Goal: Information Seeking & Learning: Check status

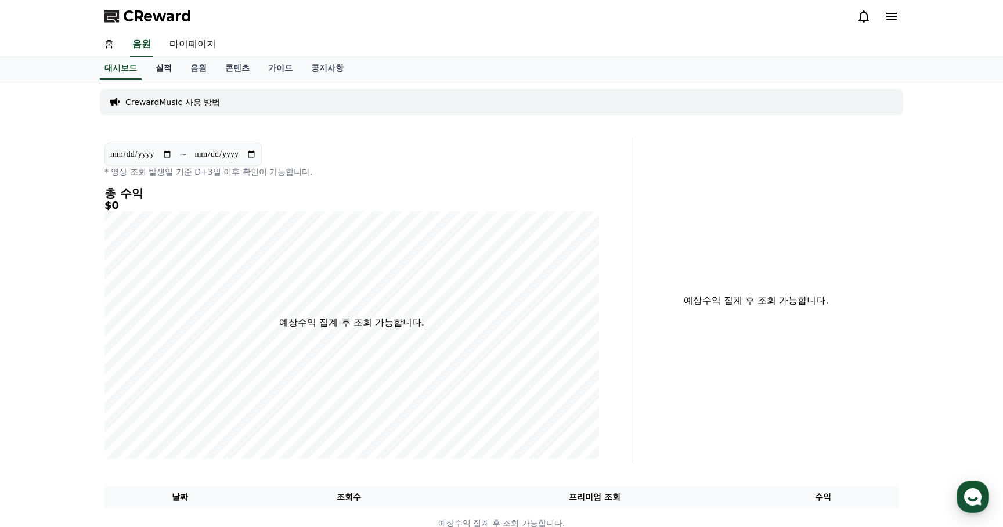
click at [158, 70] on link "실적" at bounding box center [163, 68] width 35 height 22
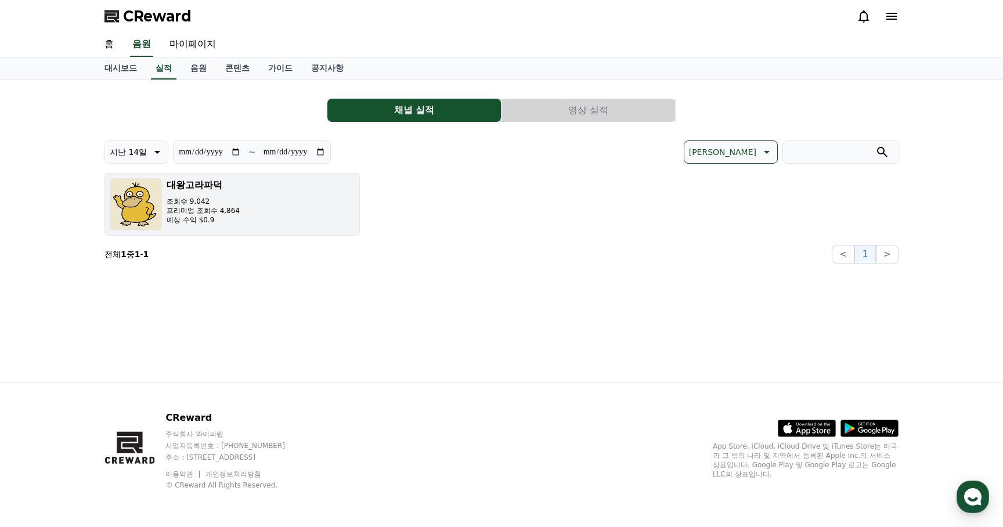
click at [222, 204] on p "조회수 9,042" at bounding box center [203, 201] width 73 height 9
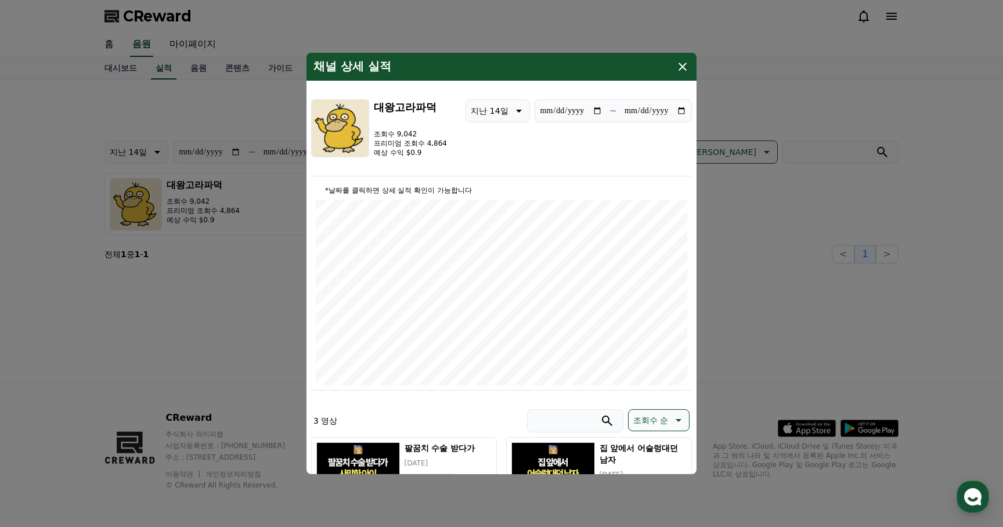
click at [680, 64] on icon "modal" at bounding box center [683, 67] width 8 height 8
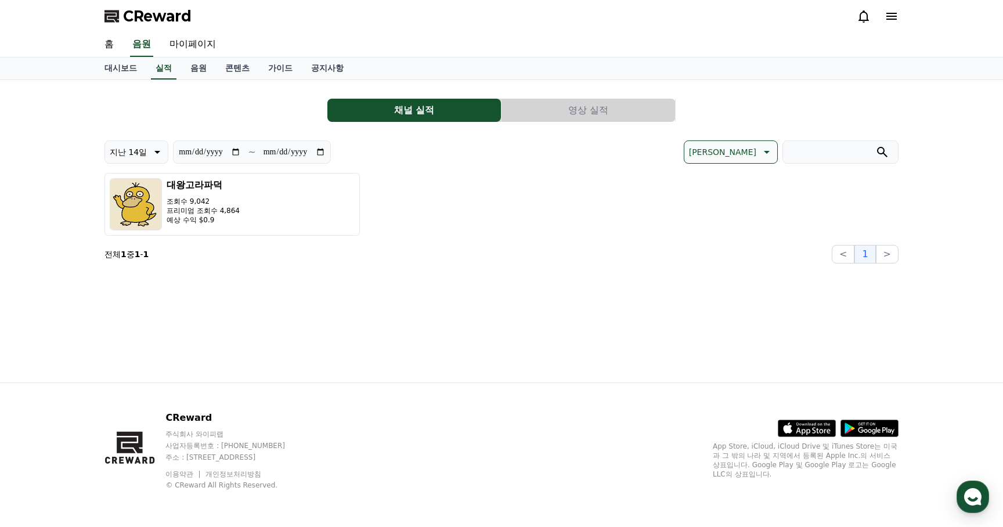
click at [408, 222] on div "[DEMOGRAPHIC_DATA] 조회수 9,042 프리미엄 조회수 4,864 예상 수익 $0.9" at bounding box center [501, 204] width 794 height 63
click at [554, 114] on button "영상 실적" at bounding box center [589, 110] width 174 height 23
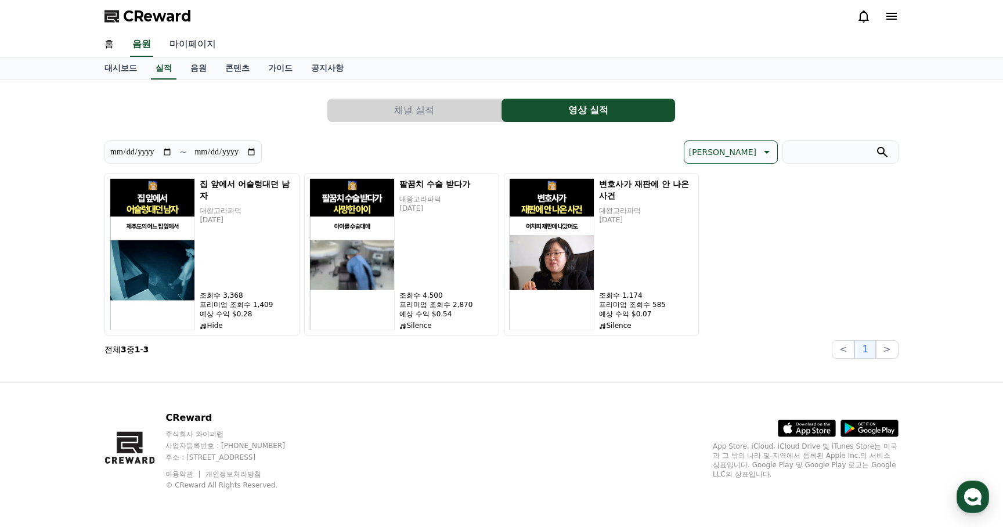
click at [188, 45] on link "마이페이지" at bounding box center [192, 45] width 65 height 24
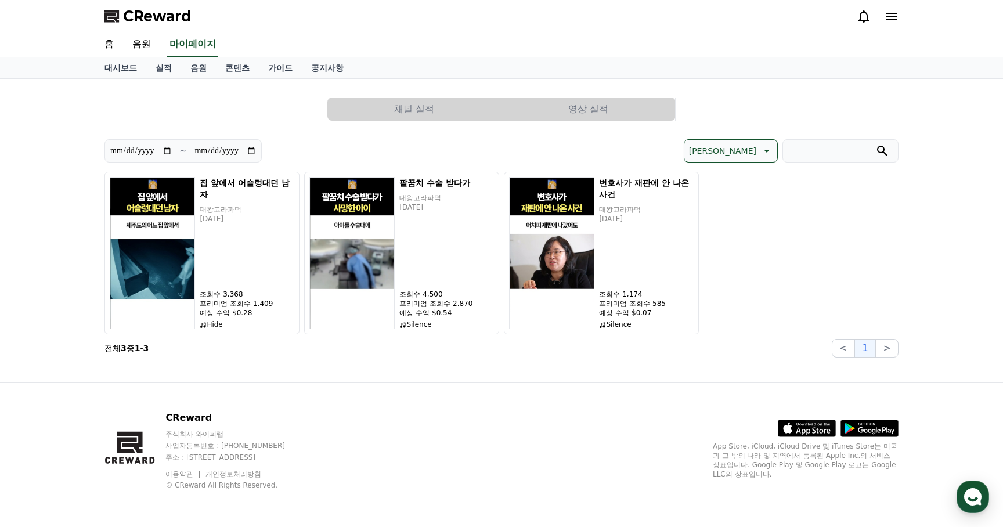
select select "**********"
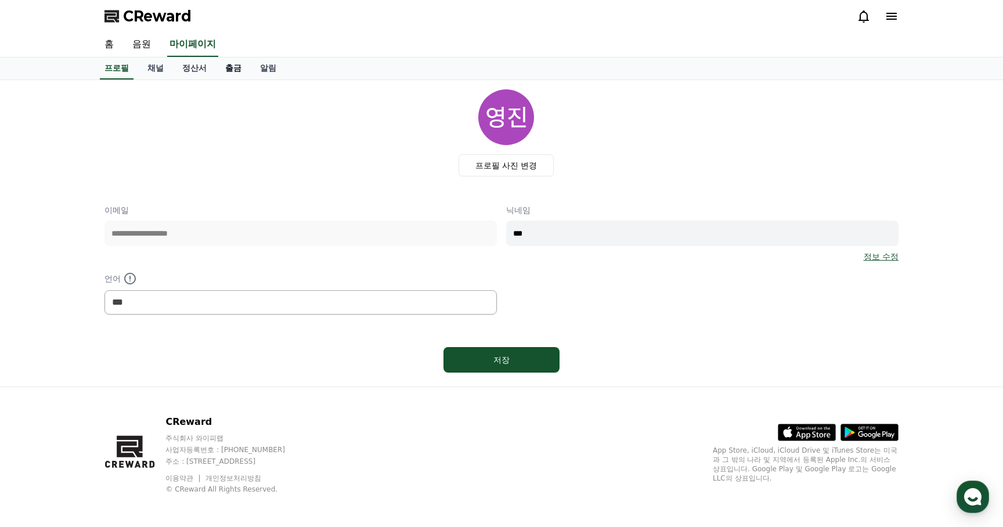
click at [223, 71] on link "출금" at bounding box center [233, 68] width 35 height 22
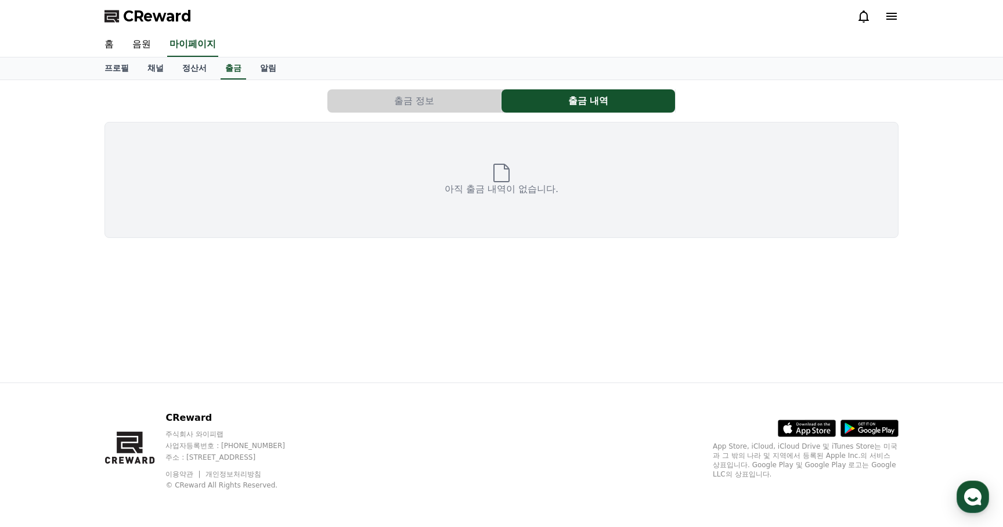
click at [421, 96] on button "출금 정보" at bounding box center [414, 100] width 174 height 23
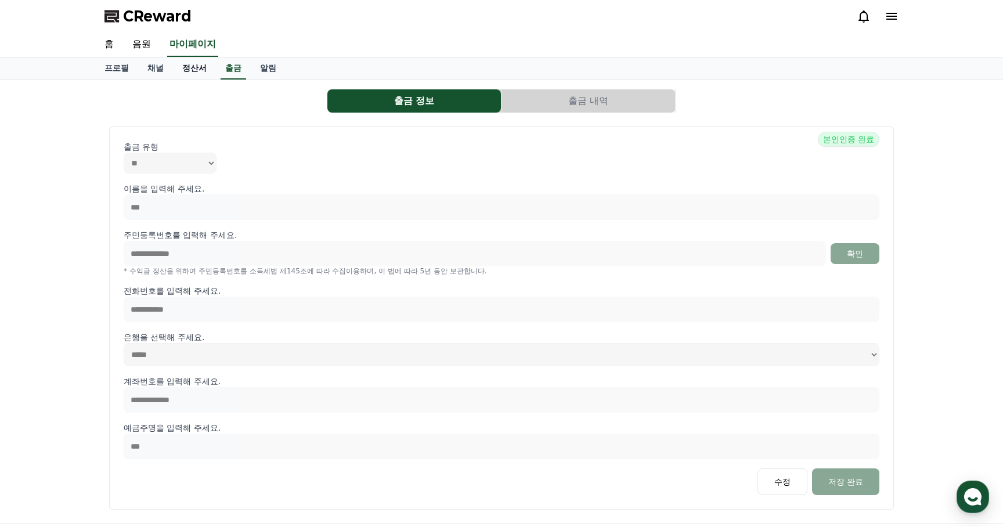
click at [193, 71] on link "정산서" at bounding box center [194, 68] width 43 height 22
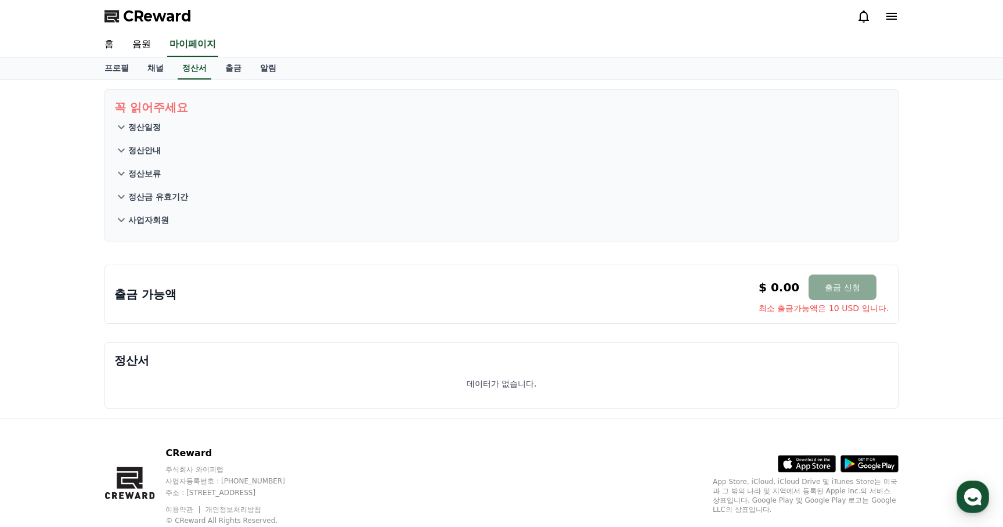
click at [693, 327] on div "출금 가능액 $ 0.00 출금 신청 최소 출금가능액은 10 USD 입니다. $ 0.00 출금 신청 최소 출금가능액은 10 USD 입니다." at bounding box center [501, 291] width 803 height 73
click at [147, 66] on link "채널" at bounding box center [155, 68] width 35 height 22
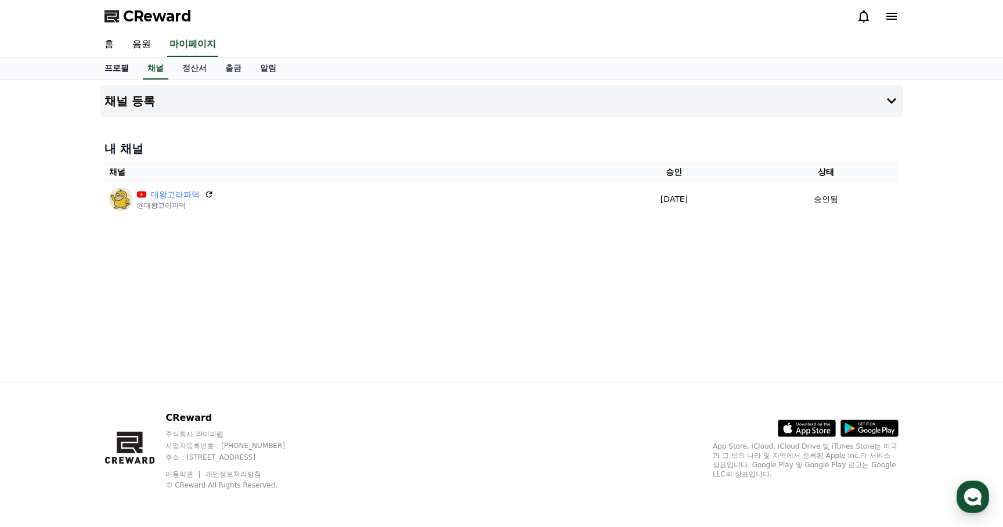
click at [116, 71] on link "프로필" at bounding box center [116, 68] width 43 height 22
select select "**********"
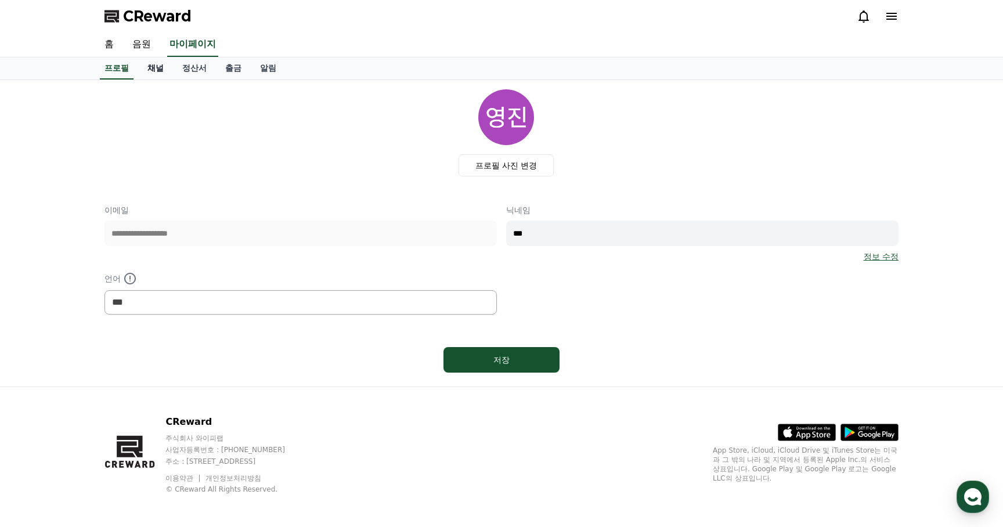
click at [150, 71] on link "채널" at bounding box center [155, 68] width 35 height 22
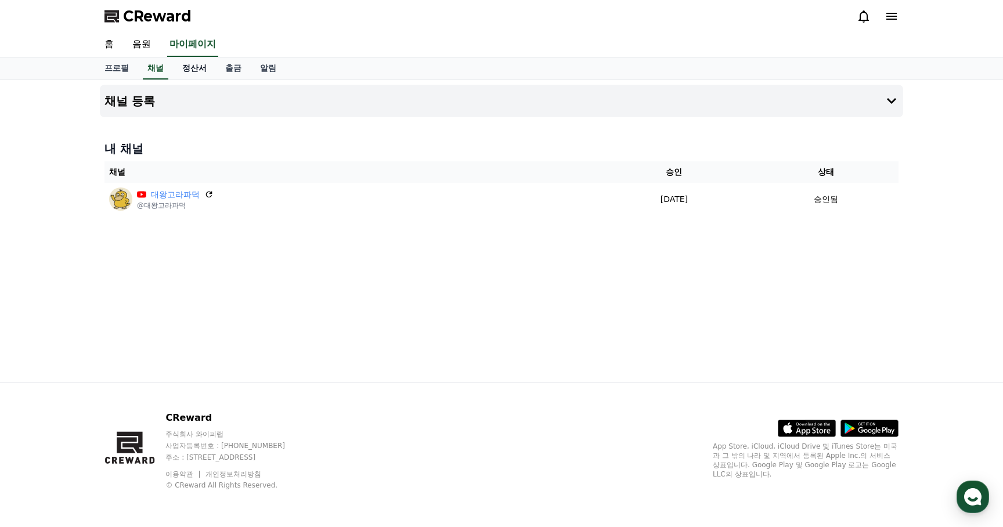
click at [189, 64] on link "정산서" at bounding box center [194, 68] width 43 height 22
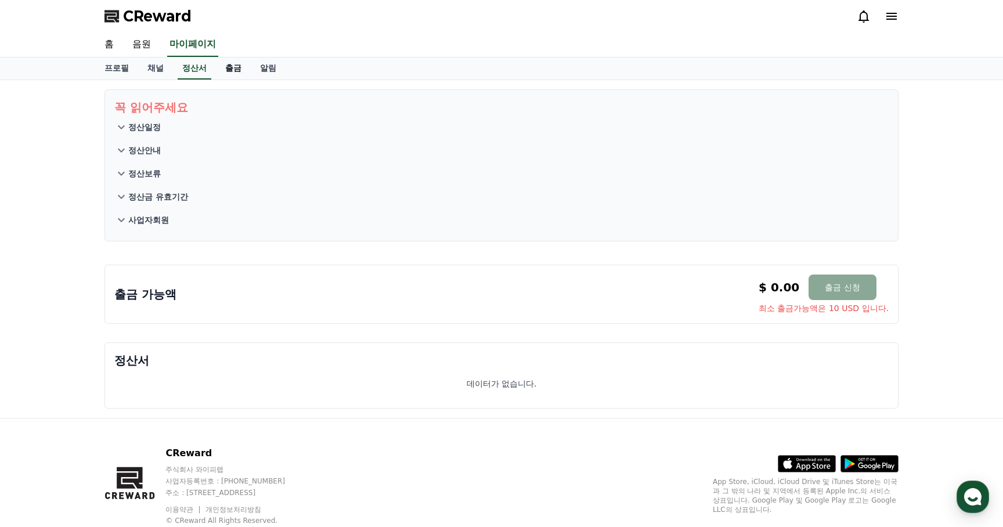
click at [217, 68] on link "출금" at bounding box center [233, 68] width 35 height 22
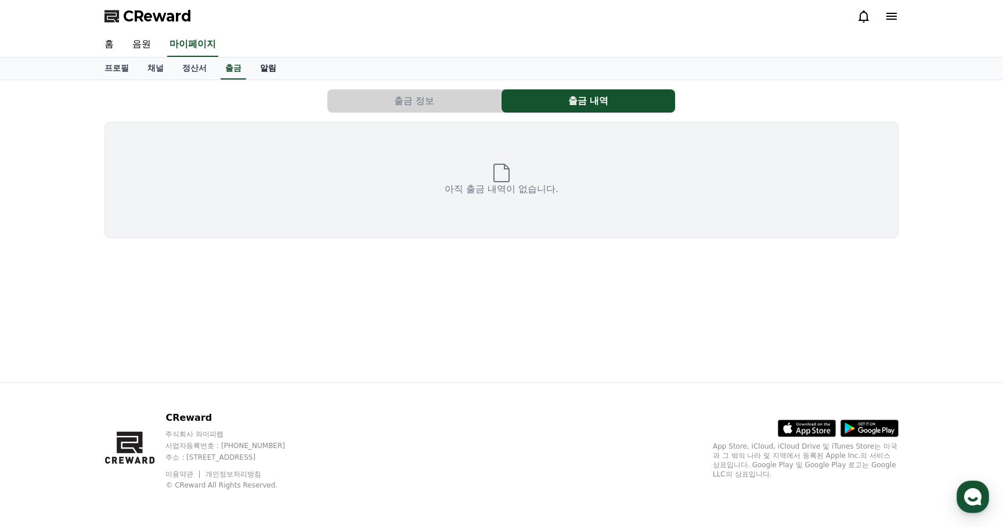
click at [251, 66] on link "알림" at bounding box center [268, 68] width 35 height 22
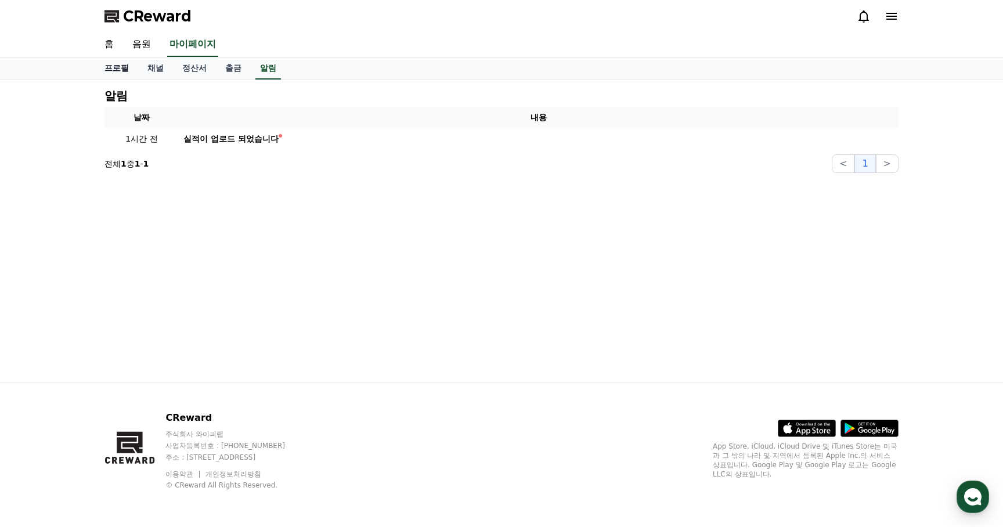
click at [121, 70] on link "프로필" at bounding box center [116, 68] width 43 height 22
select select "**********"
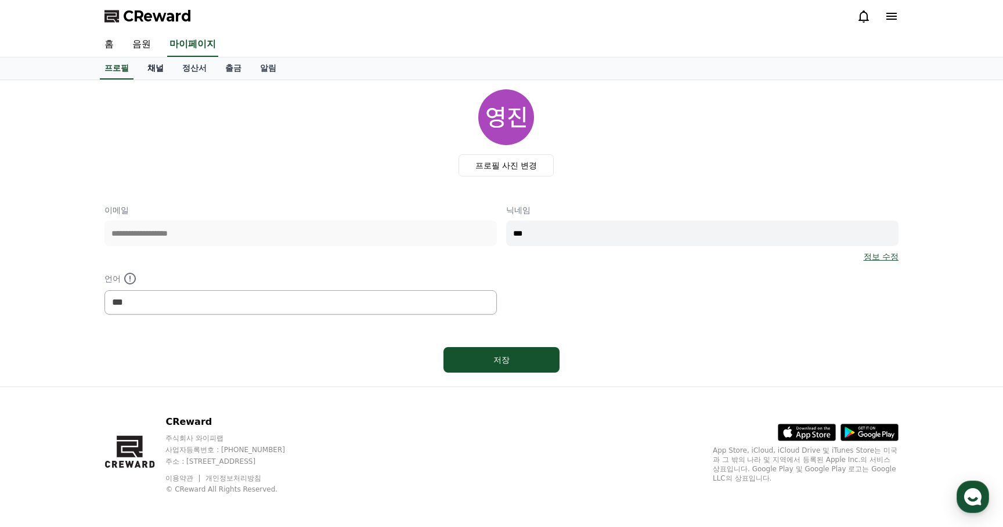
click at [145, 67] on link "채널" at bounding box center [155, 68] width 35 height 22
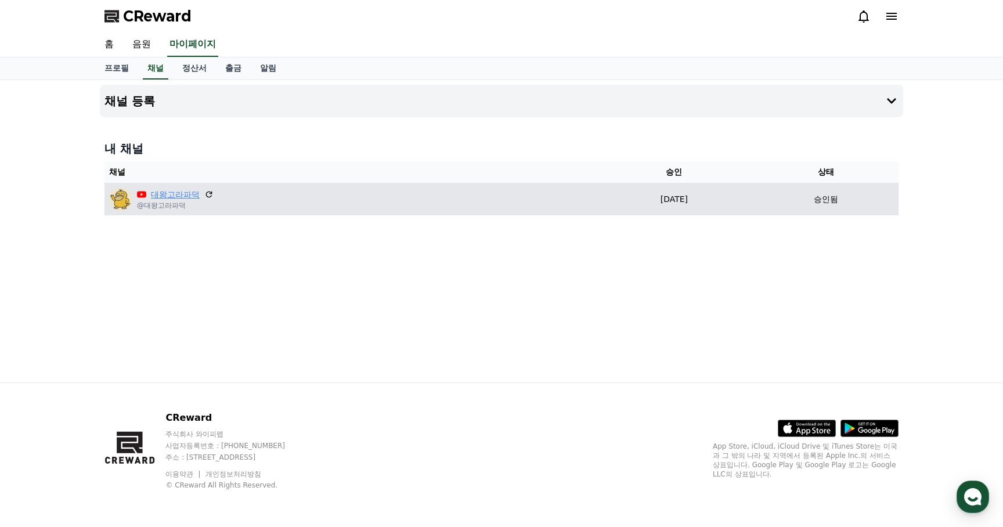
click at [175, 189] on link "대왕고라파덕" at bounding box center [175, 195] width 49 height 12
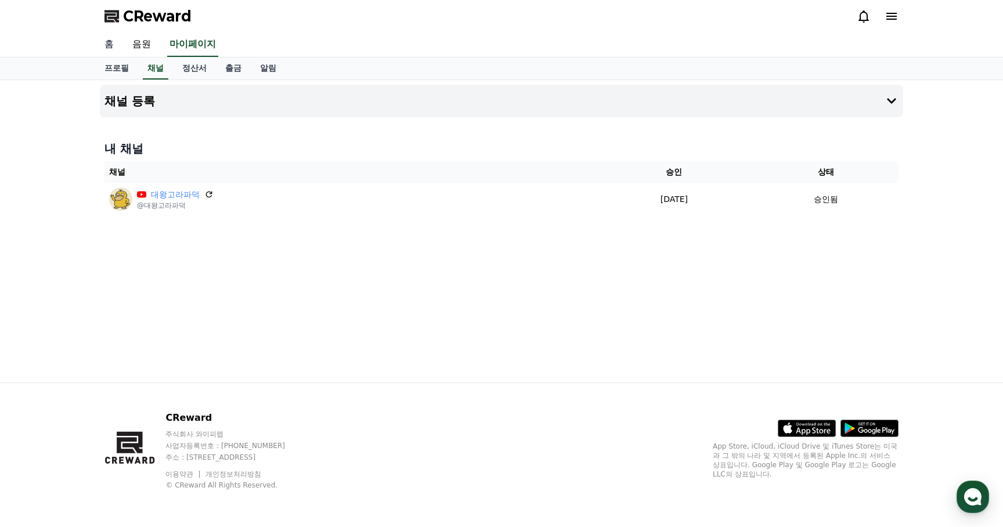
click at [108, 43] on link "홈" at bounding box center [109, 45] width 28 height 24
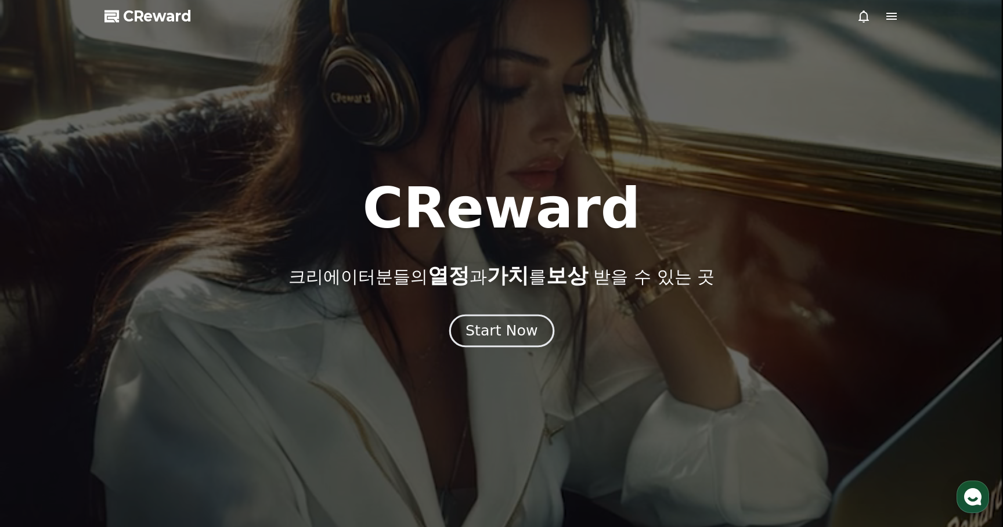
click at [500, 323] on div "Start Now" at bounding box center [502, 331] width 72 height 20
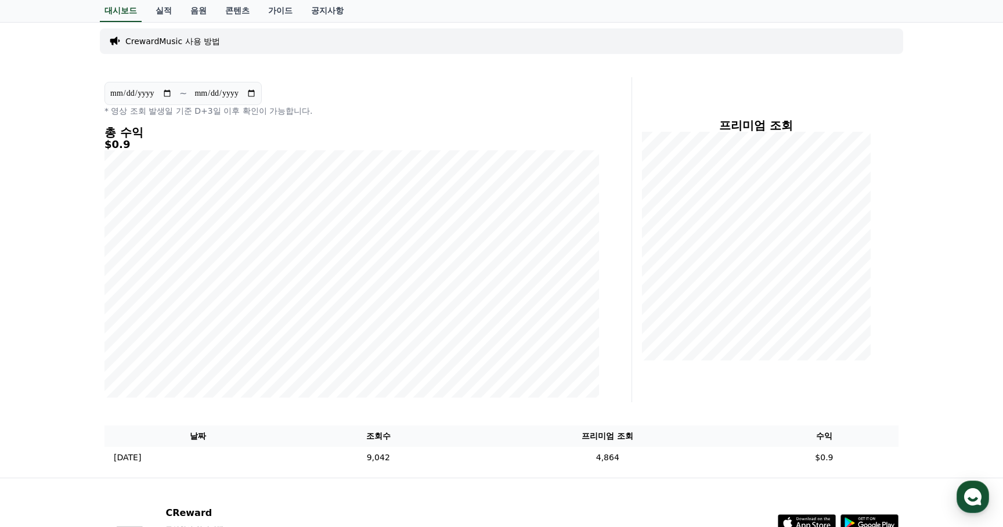
scroll to position [156, 0]
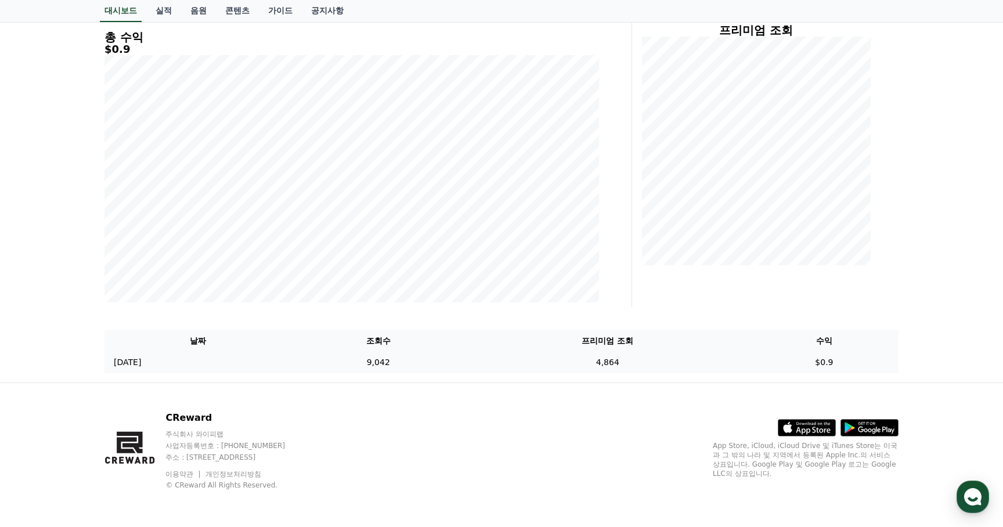
drag, startPoint x: 415, startPoint y: 363, endPoint x: 479, endPoint y: 363, distance: 63.8
click at [466, 363] on td "9,042" at bounding box center [378, 362] width 174 height 21
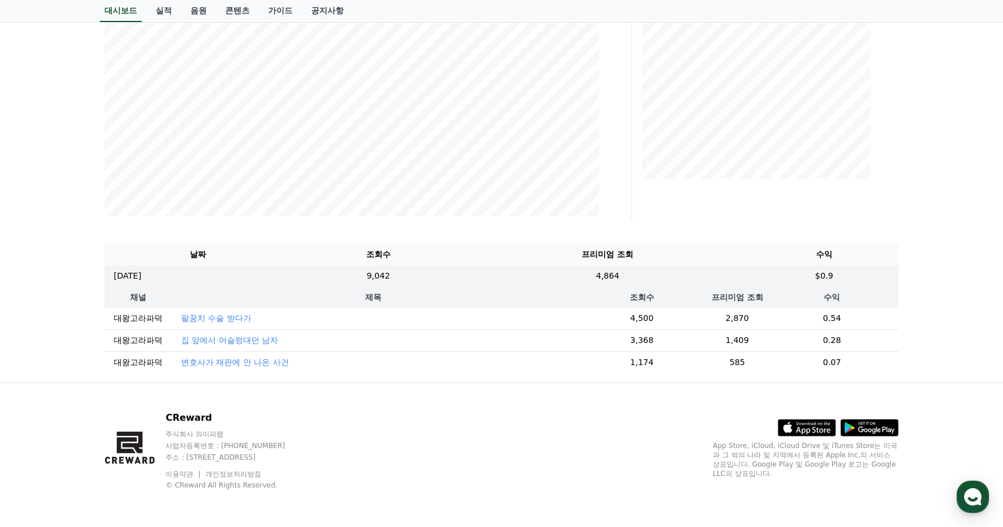
scroll to position [0, 0]
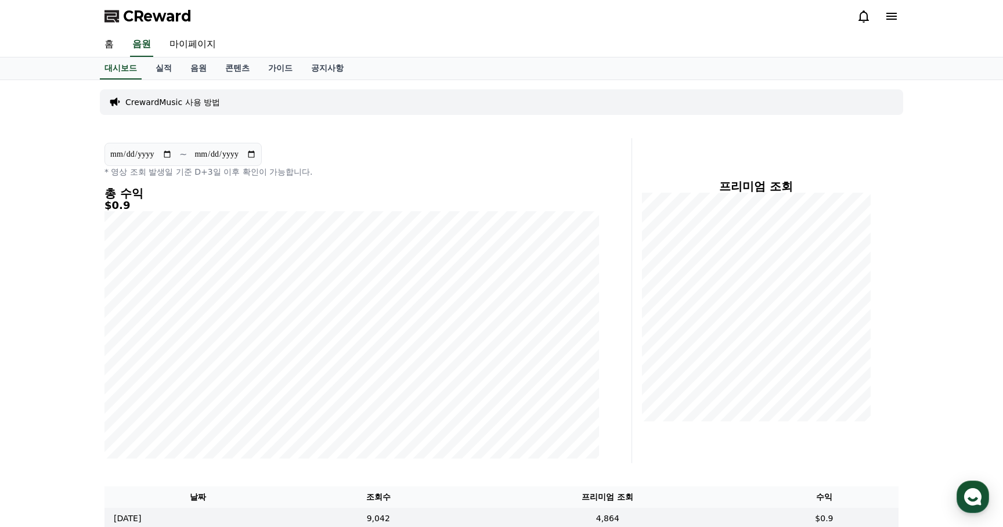
click at [148, 15] on span "CReward" at bounding box center [157, 16] width 68 height 19
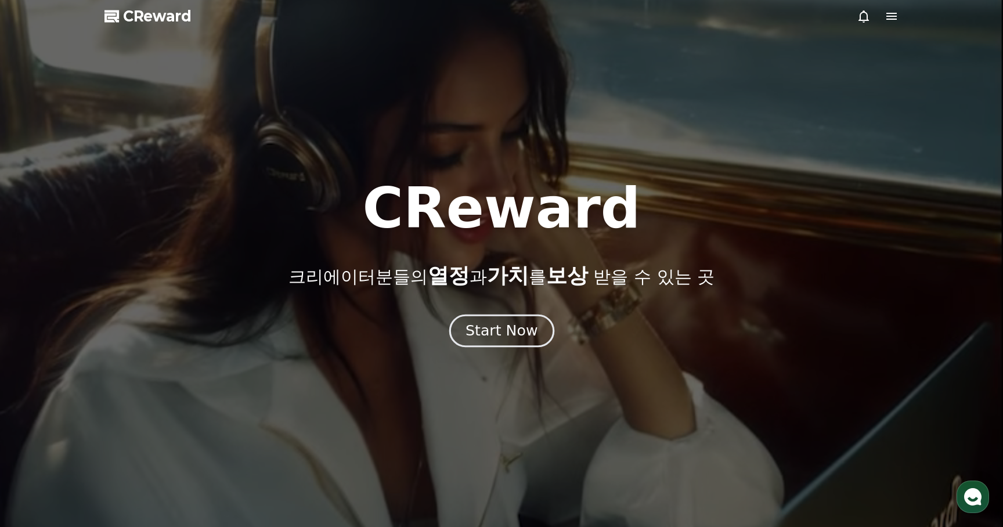
click at [489, 345] on button "Start Now" at bounding box center [501, 331] width 105 height 33
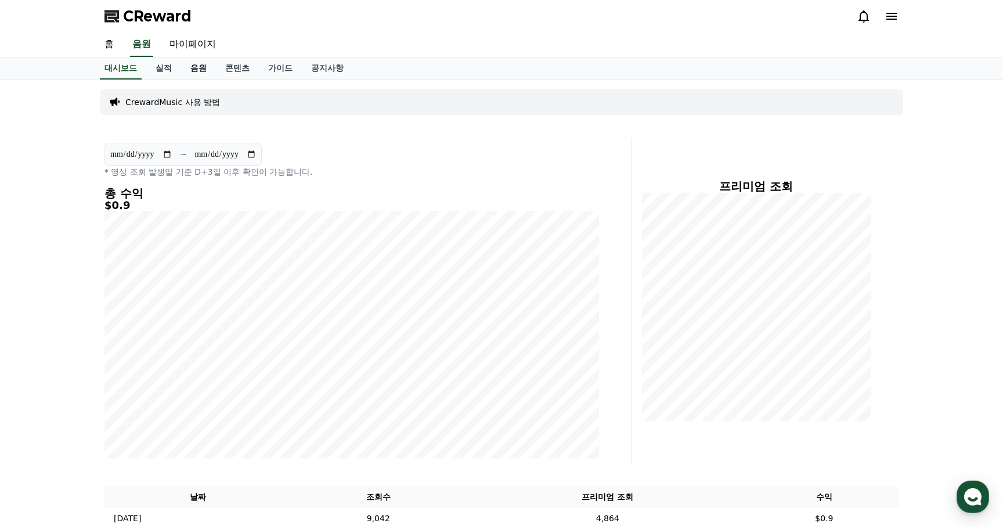
click at [187, 66] on link "음원" at bounding box center [198, 68] width 35 height 22
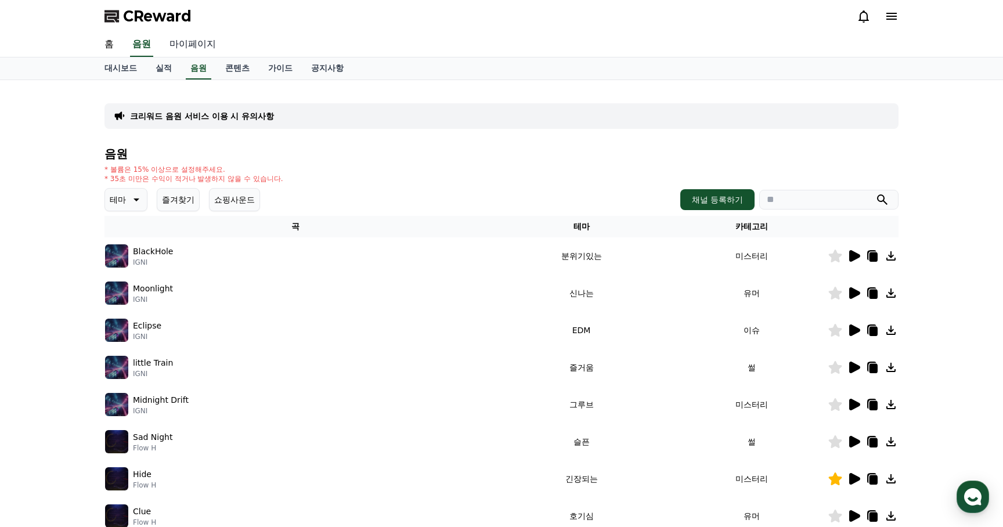
click at [189, 45] on link "마이페이지" at bounding box center [192, 45] width 65 height 24
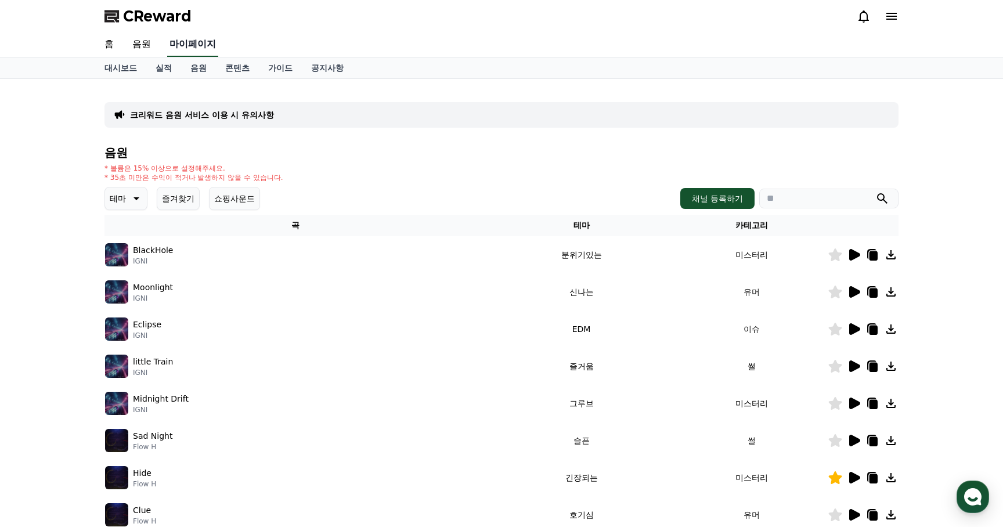
select select "**********"
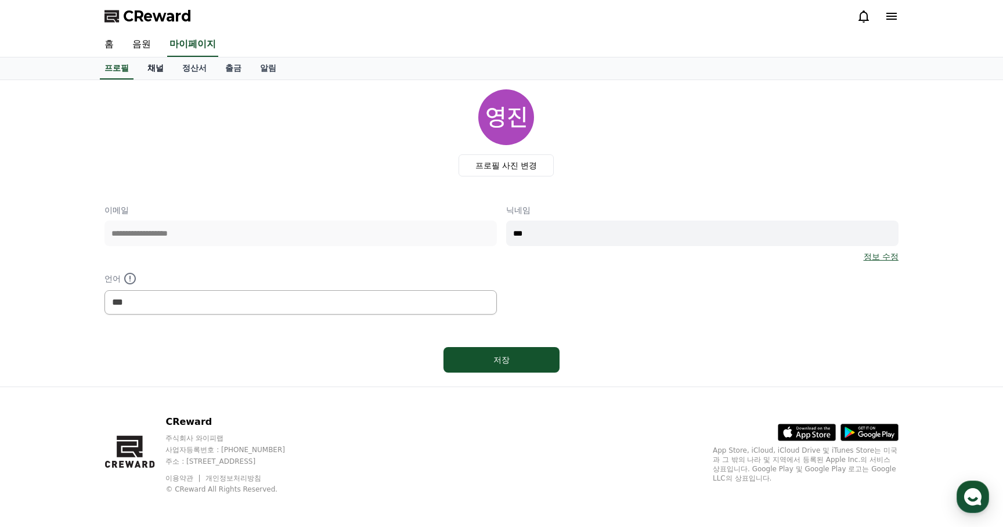
click at [150, 69] on link "채널" at bounding box center [155, 68] width 35 height 22
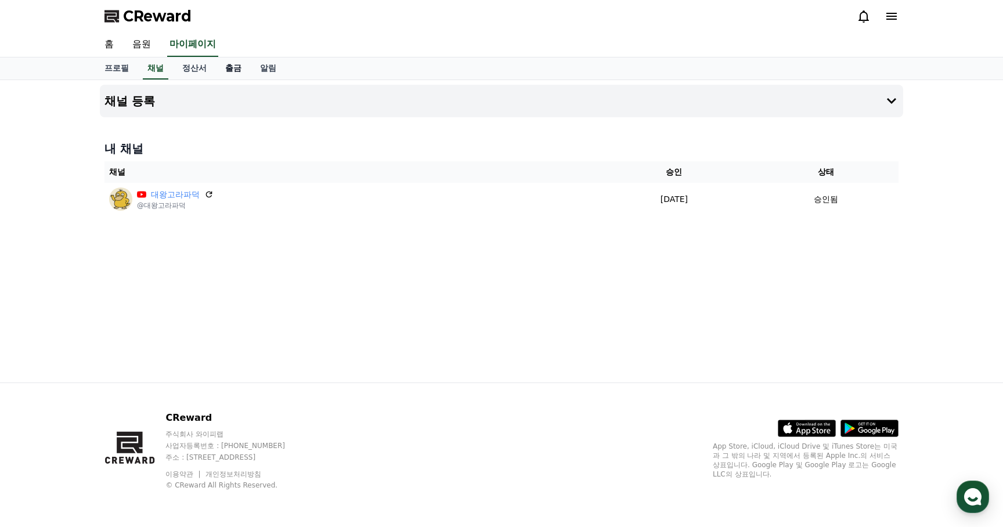
click at [216, 74] on link "출금" at bounding box center [233, 68] width 35 height 22
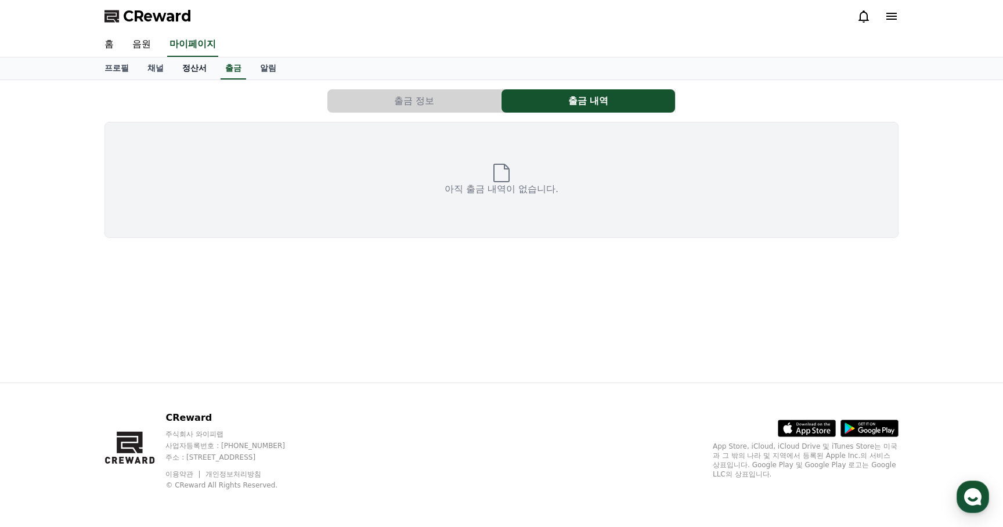
click at [190, 67] on link "정산서" at bounding box center [194, 68] width 43 height 22
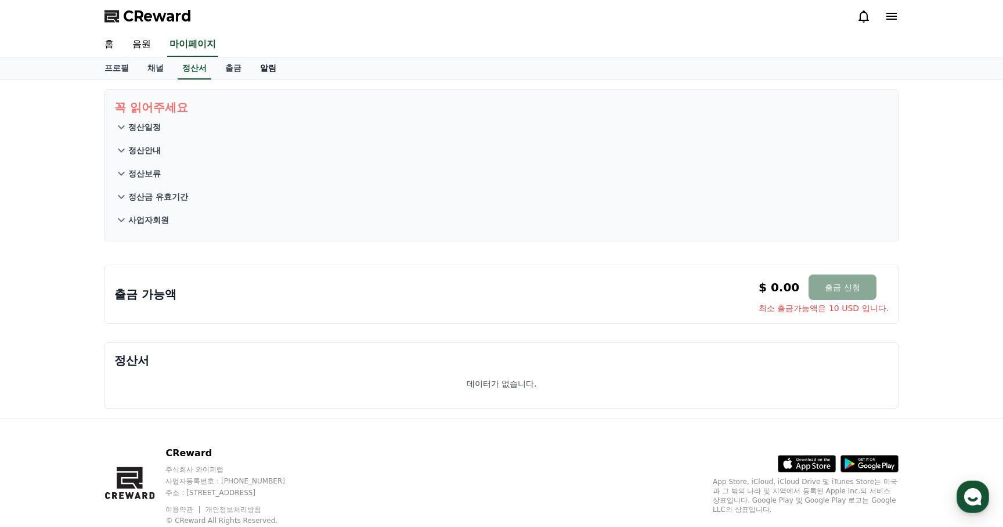
click at [251, 69] on link "알림" at bounding box center [268, 68] width 35 height 22
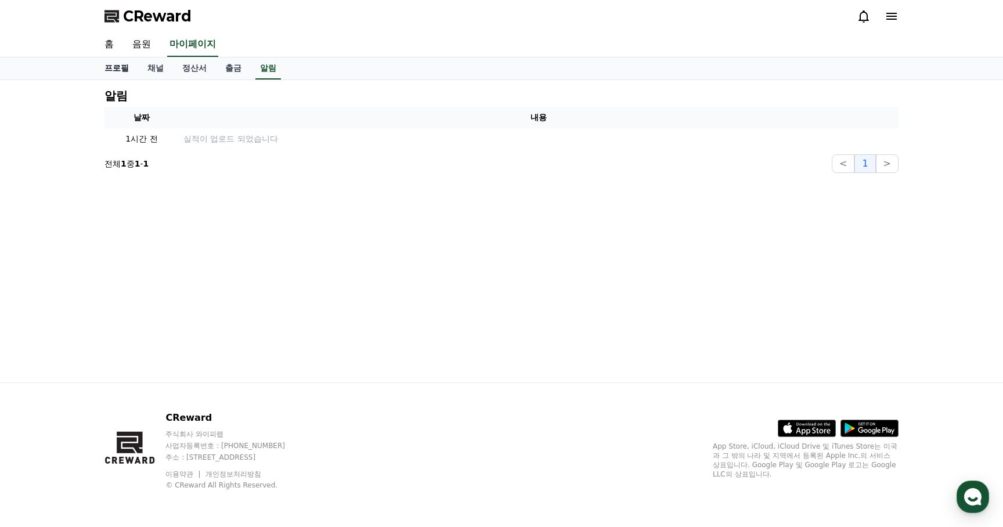
click at [120, 69] on link "프로필" at bounding box center [116, 68] width 43 height 22
select select "**********"
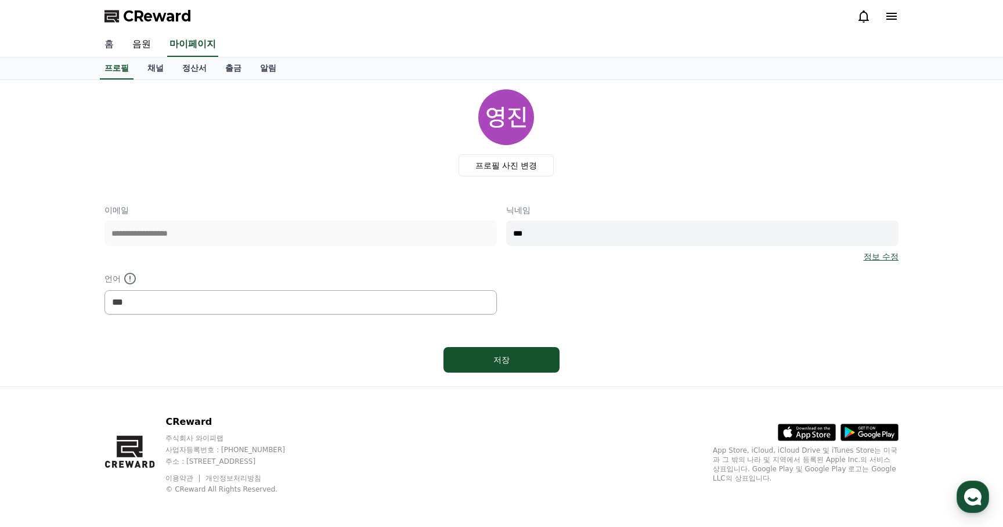
click at [116, 46] on link "홈" at bounding box center [109, 45] width 28 height 24
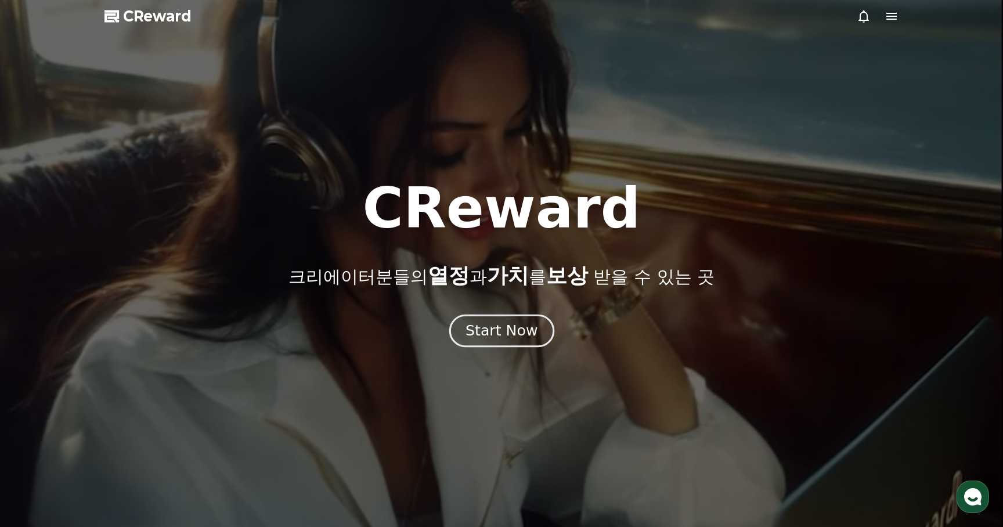
click at [488, 345] on button "Start Now" at bounding box center [501, 331] width 105 height 33
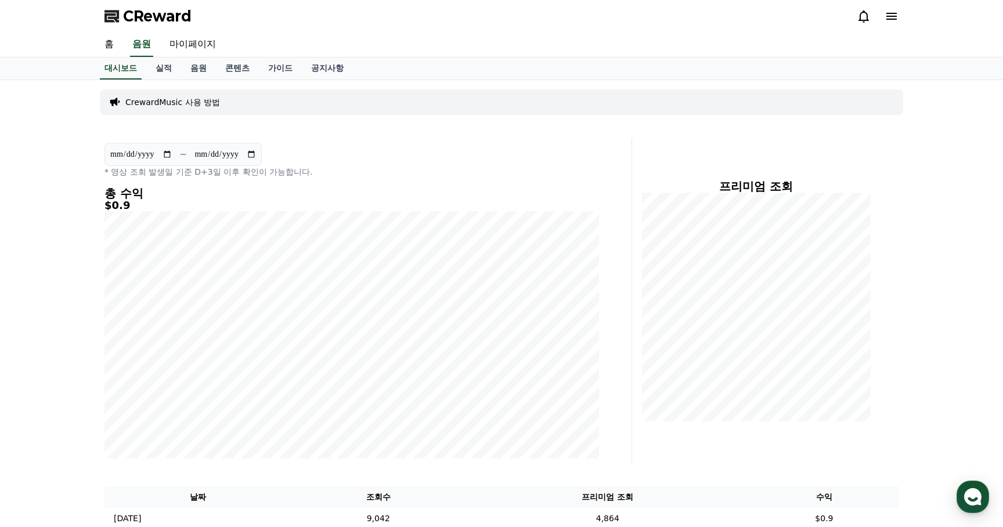
click at [864, 18] on icon at bounding box center [864, 16] width 14 height 14
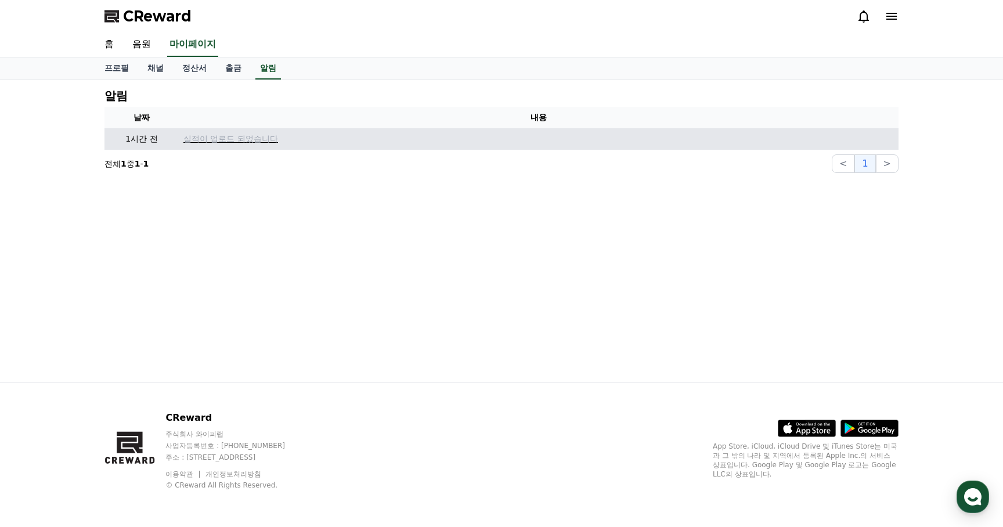
click at [240, 139] on p "실적이 업로드 되었습니다" at bounding box center [538, 139] width 710 height 12
